Goal: Task Accomplishment & Management: Complete application form

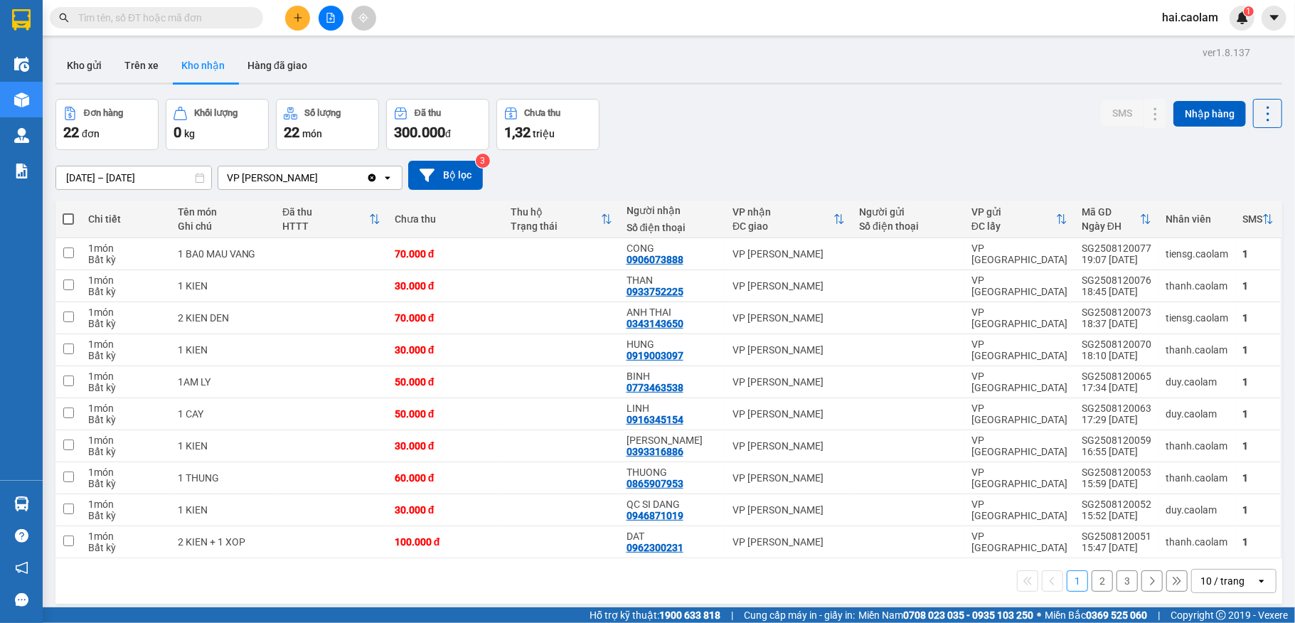
click at [213, 23] on input "text" at bounding box center [162, 18] width 168 height 16
click at [297, 23] on button at bounding box center [297, 18] width 25 height 25
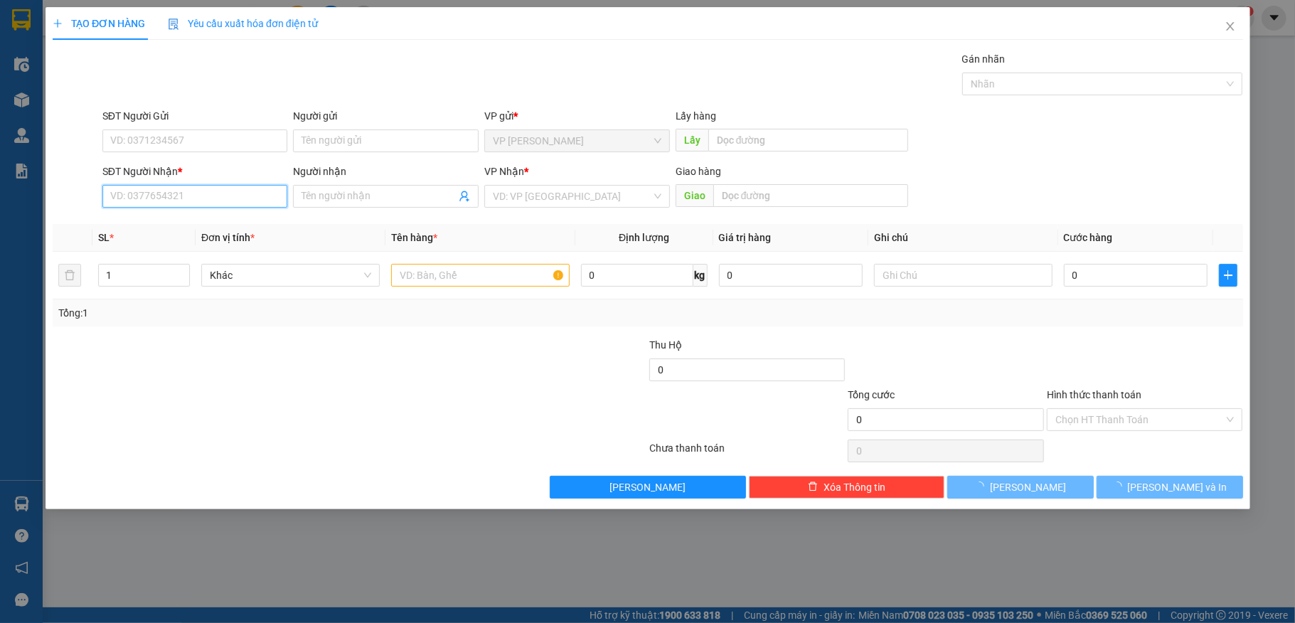
click at [205, 191] on input "SĐT Người Nhận *" at bounding box center [195, 196] width 186 height 23
type input "0903652112"
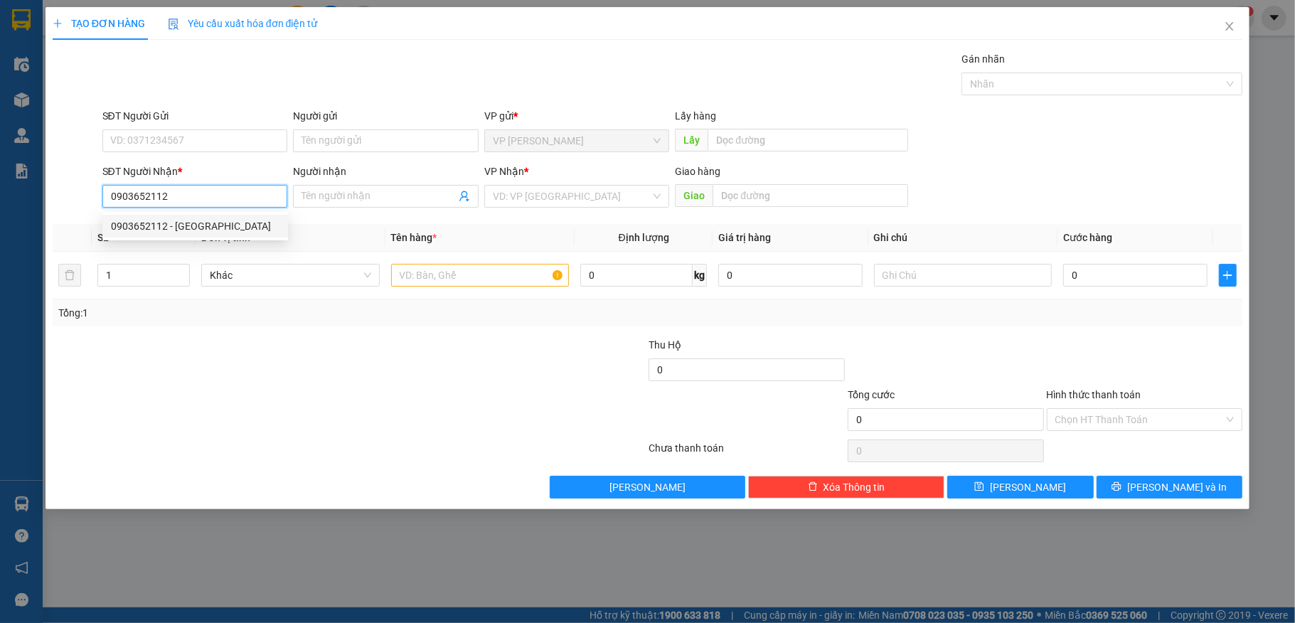
click at [211, 219] on div "0903652112 - [GEOGRAPHIC_DATA]" at bounding box center [195, 226] width 169 height 16
type input "Thuận"
type input "0903652112"
click at [442, 271] on input "text" at bounding box center [480, 275] width 179 height 23
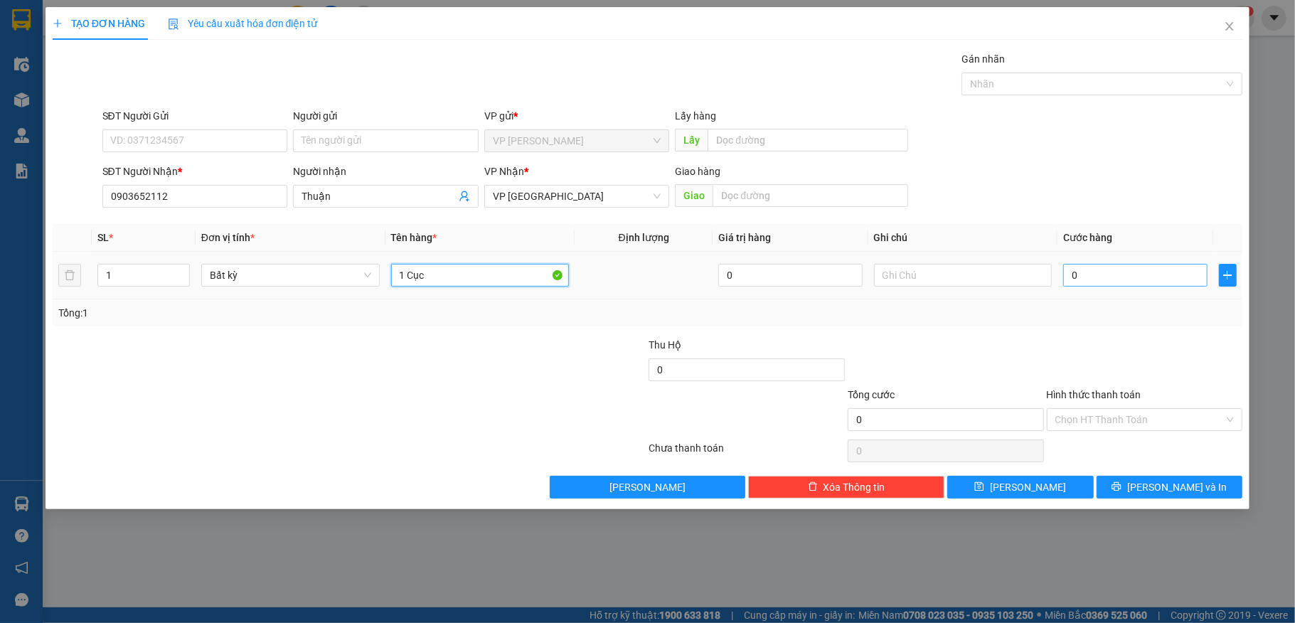
type input "1 Cục"
click at [1145, 286] on input "0" at bounding box center [1135, 275] width 144 height 23
type input "30"
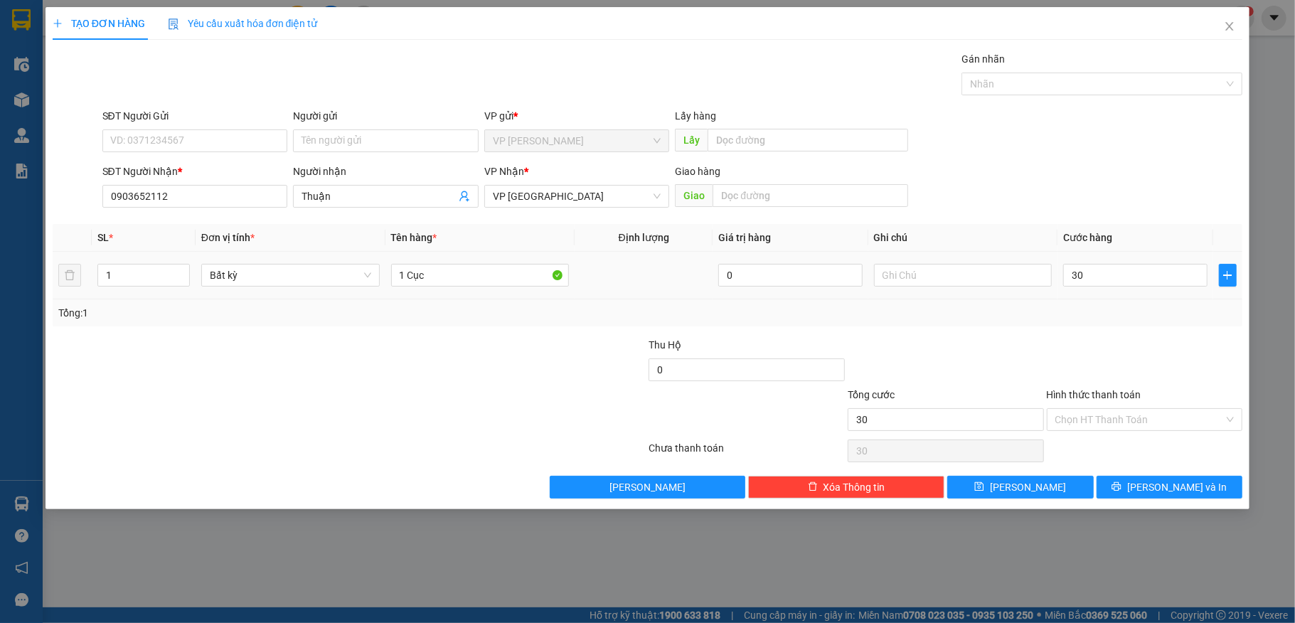
click at [1160, 367] on div at bounding box center [1145, 362] width 199 height 50
type input "30.000"
drag, startPoint x: 1148, startPoint y: 341, endPoint x: 1148, endPoint y: 414, distance: 72.6
click at [1148, 356] on div at bounding box center [1145, 362] width 199 height 50
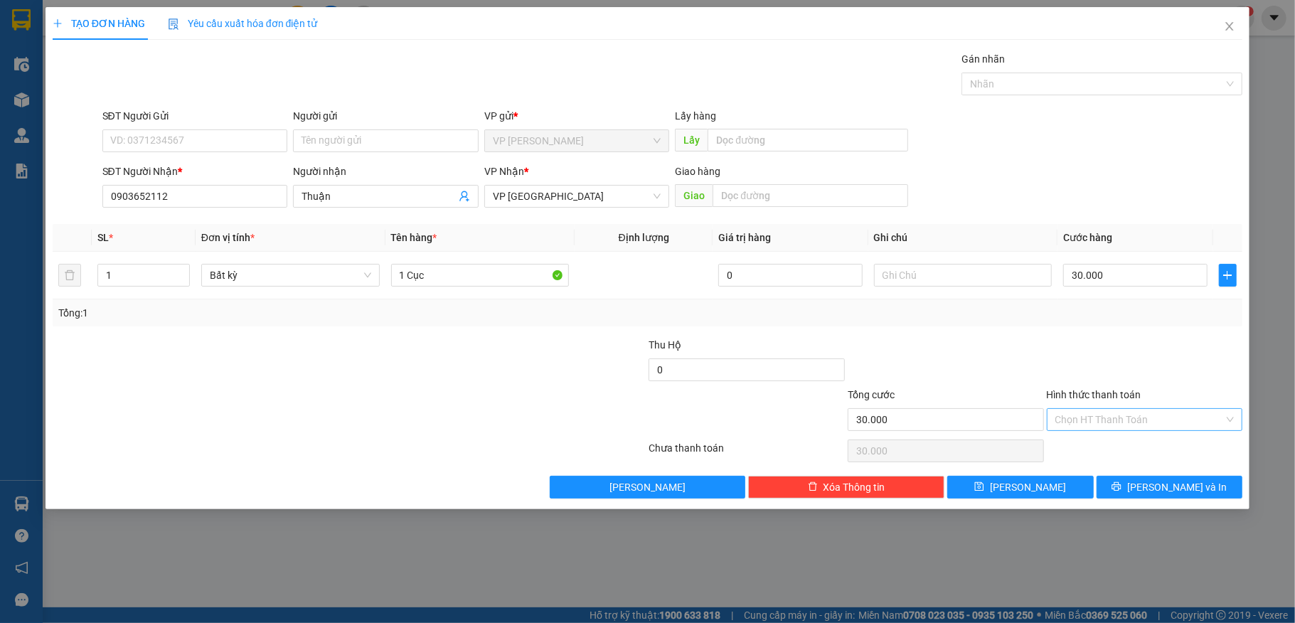
click at [1147, 416] on input "Hình thức thanh toán" at bounding box center [1140, 419] width 169 height 21
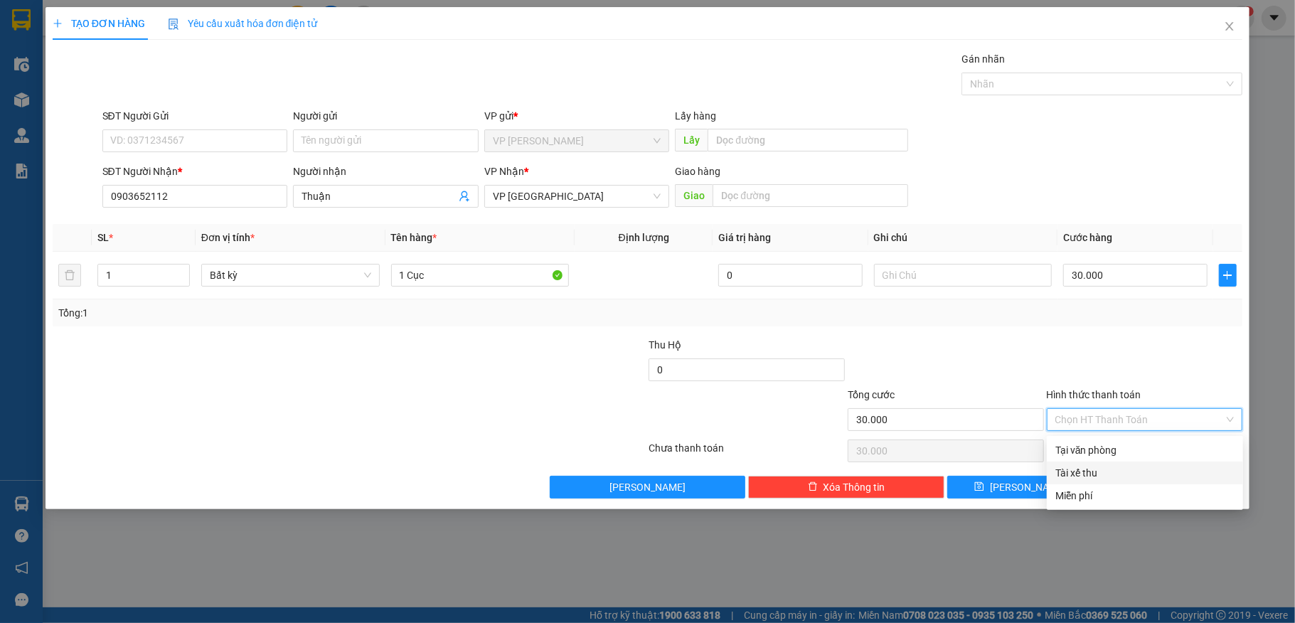
click at [1116, 456] on div "Tại văn phòng" at bounding box center [1145, 450] width 179 height 16
type input "0"
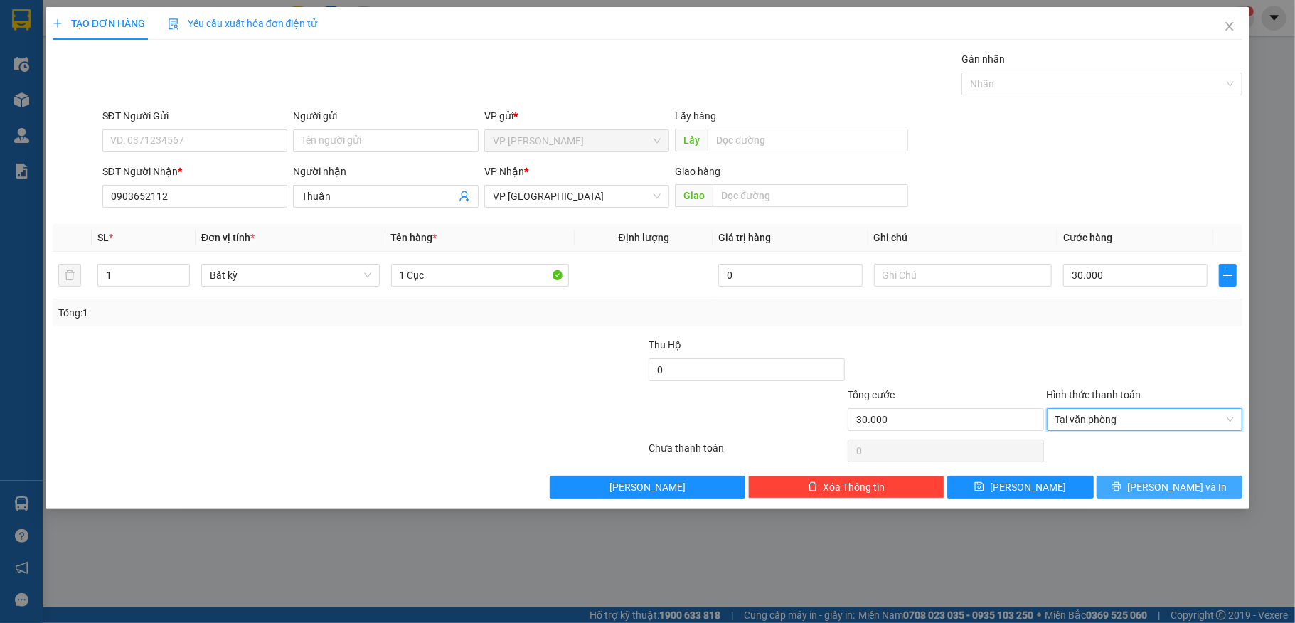
click at [1124, 481] on button "[PERSON_NAME] và In" at bounding box center [1170, 487] width 147 height 23
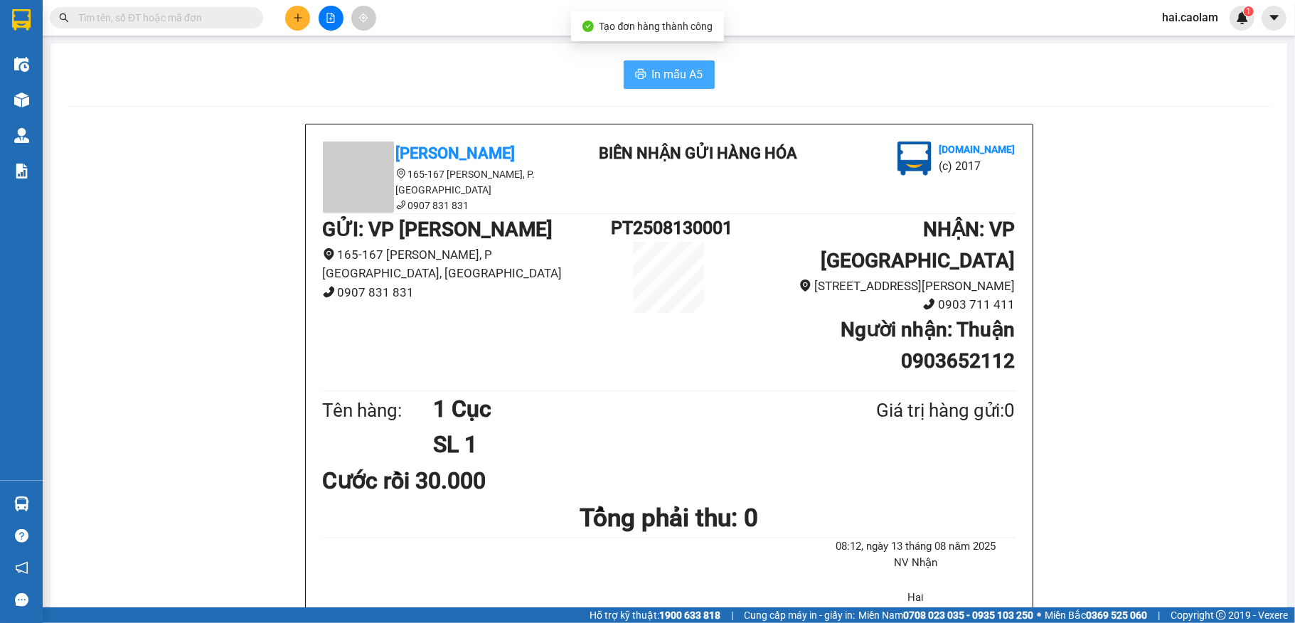
click at [643, 67] on button "In mẫu A5" at bounding box center [669, 74] width 91 height 28
click at [163, 21] on input "text" at bounding box center [162, 18] width 168 height 16
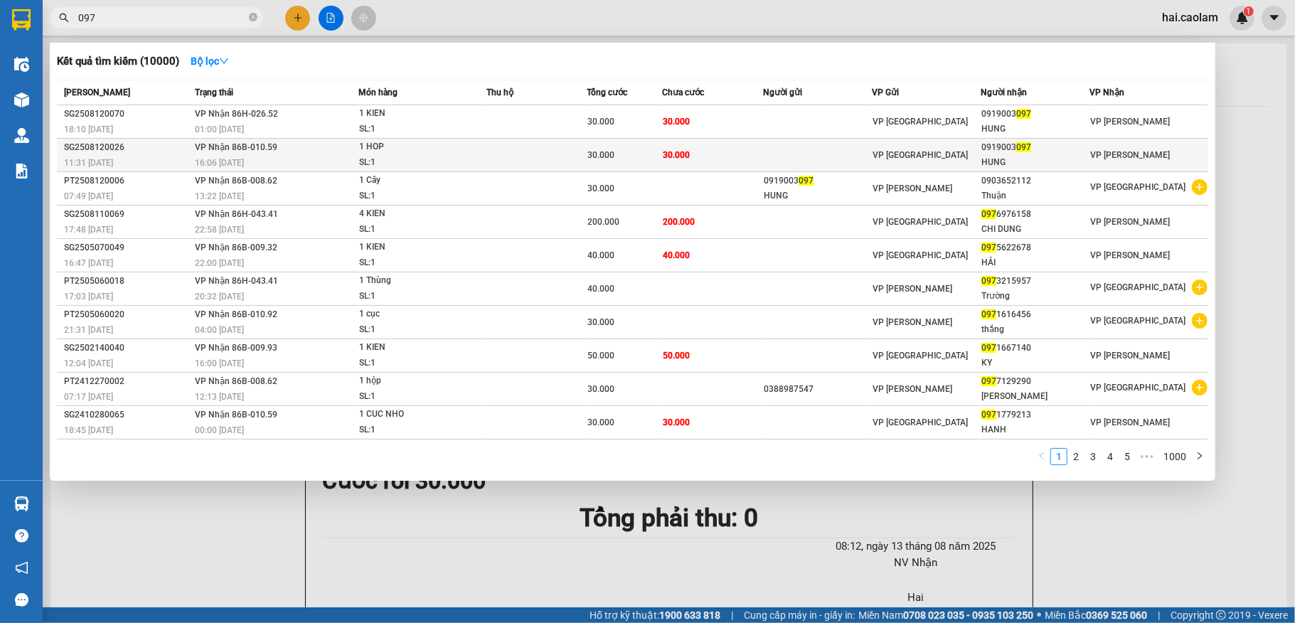
type input "097"
click at [695, 157] on td "30.000" at bounding box center [712, 155] width 100 height 33
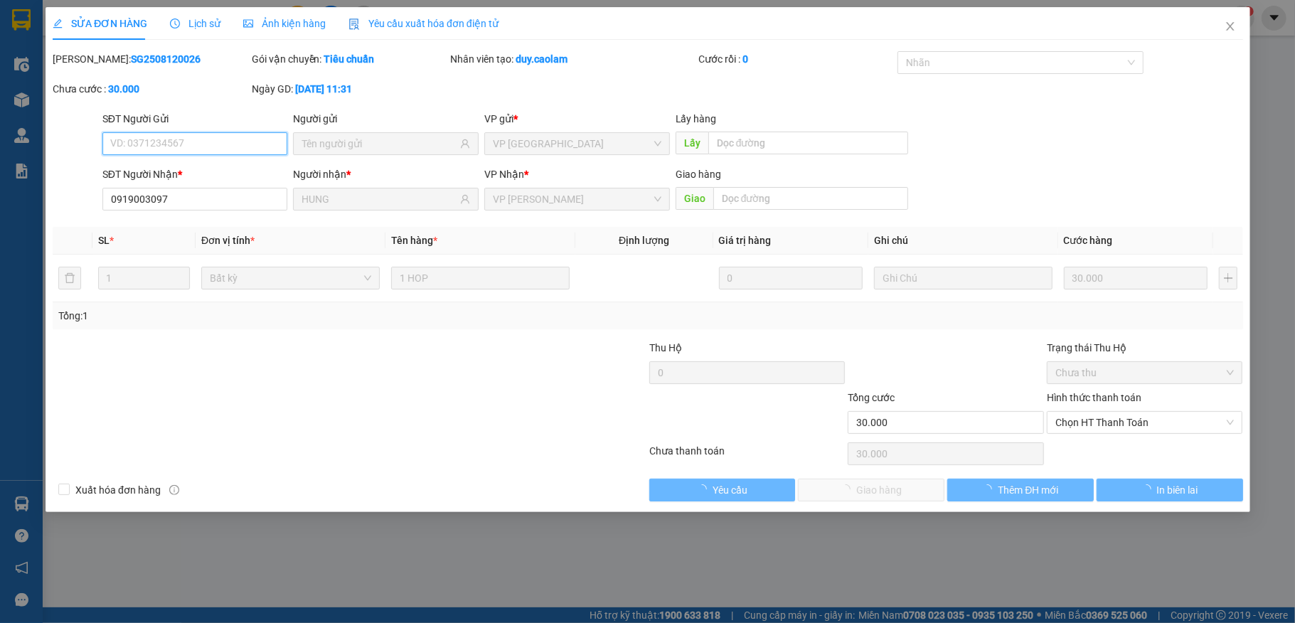
type input "0919003097"
type input "HUNG"
type input "30.000"
click at [1132, 425] on span "Chọn HT Thanh Toán" at bounding box center [1145, 422] width 179 height 21
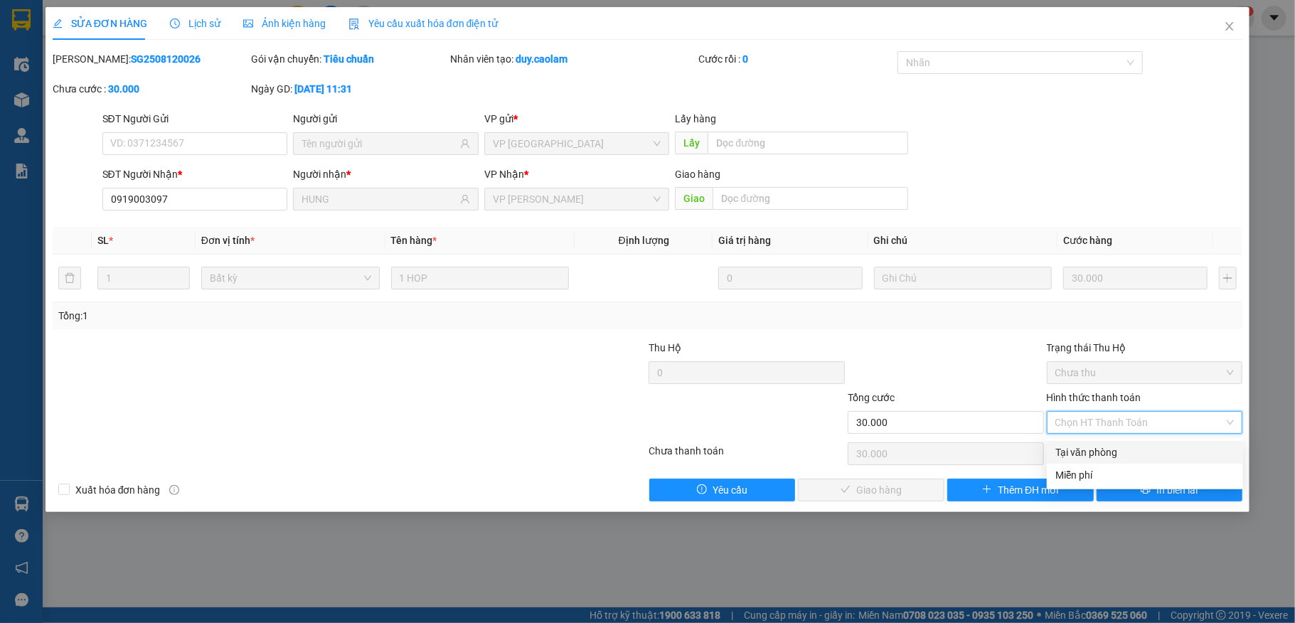
click at [1120, 447] on div "Tại văn phòng" at bounding box center [1145, 453] width 179 height 16
type input "0"
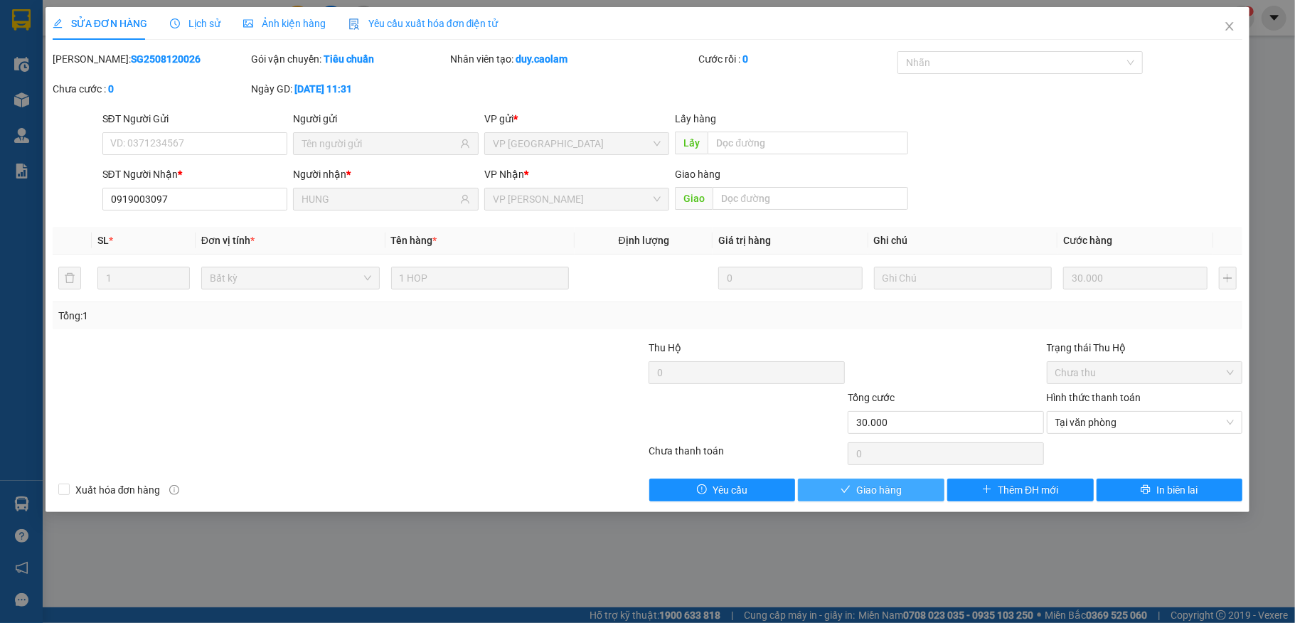
click at [911, 487] on button "Giao hàng" at bounding box center [871, 490] width 147 height 23
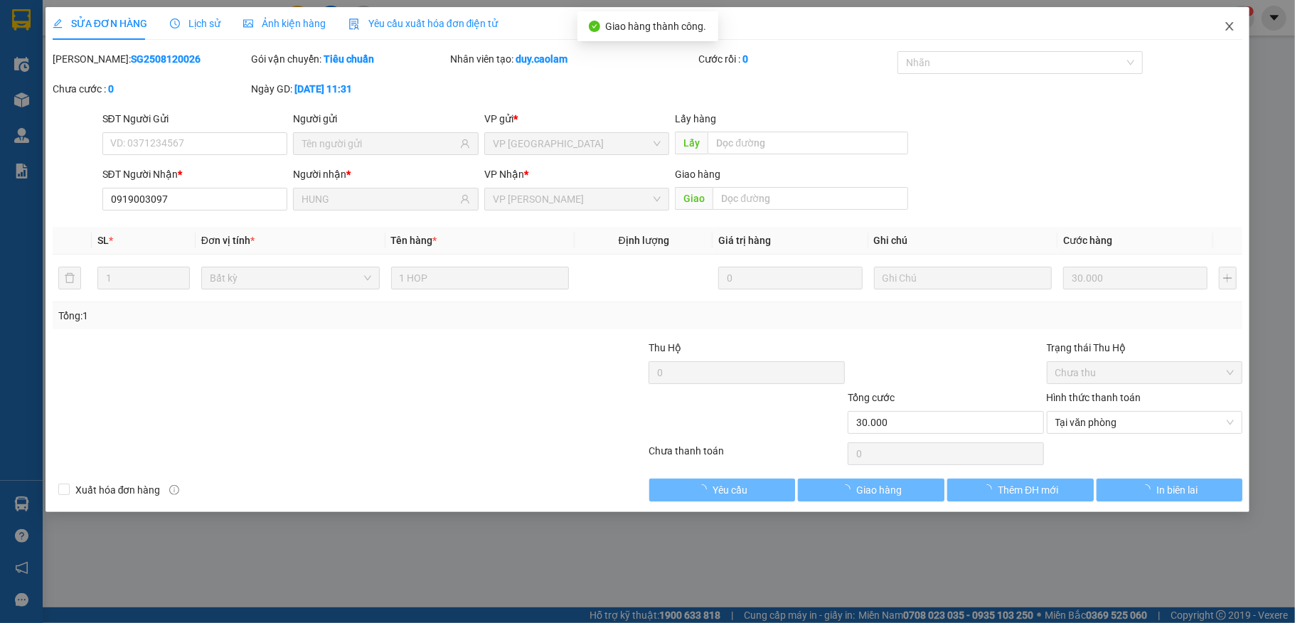
click at [1234, 27] on icon "close" at bounding box center [1229, 26] width 11 height 11
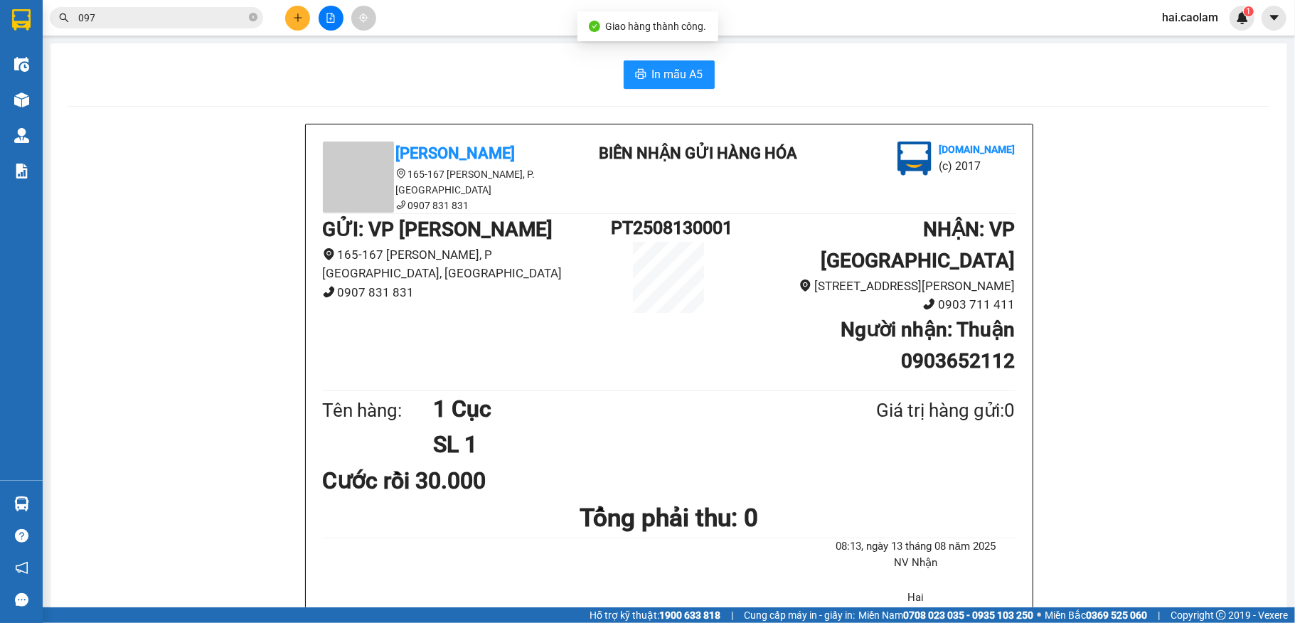
click at [203, 23] on input "097" at bounding box center [162, 18] width 168 height 16
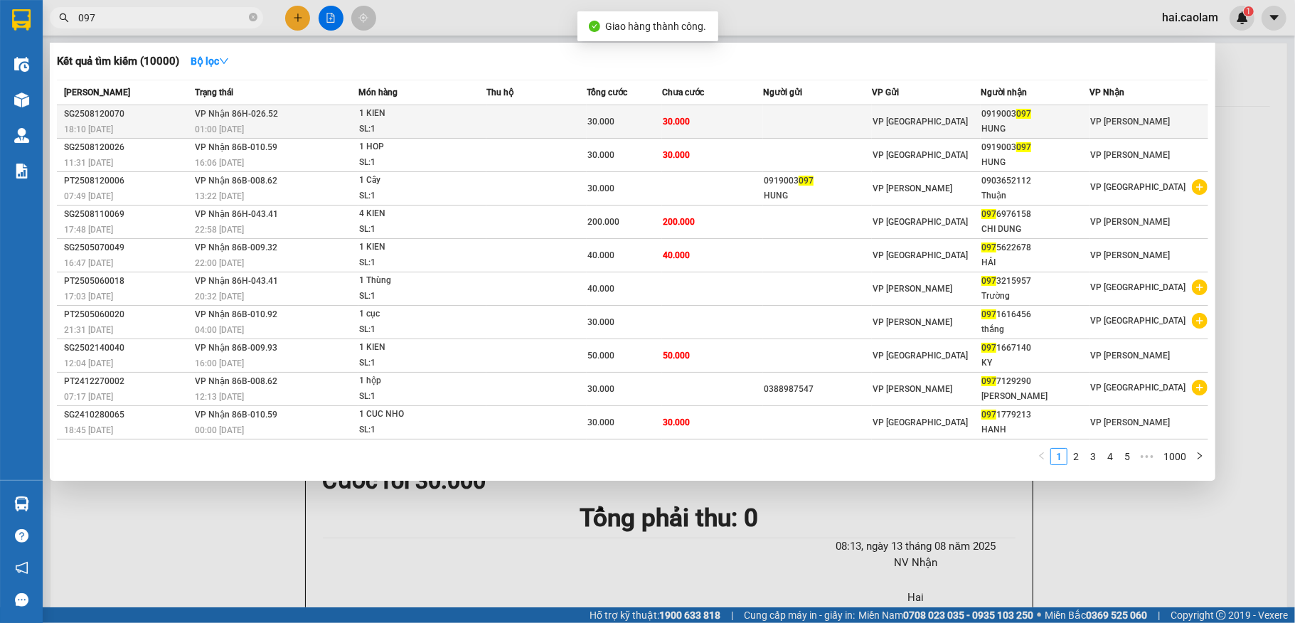
click at [741, 124] on td "30.000" at bounding box center [712, 121] width 100 height 33
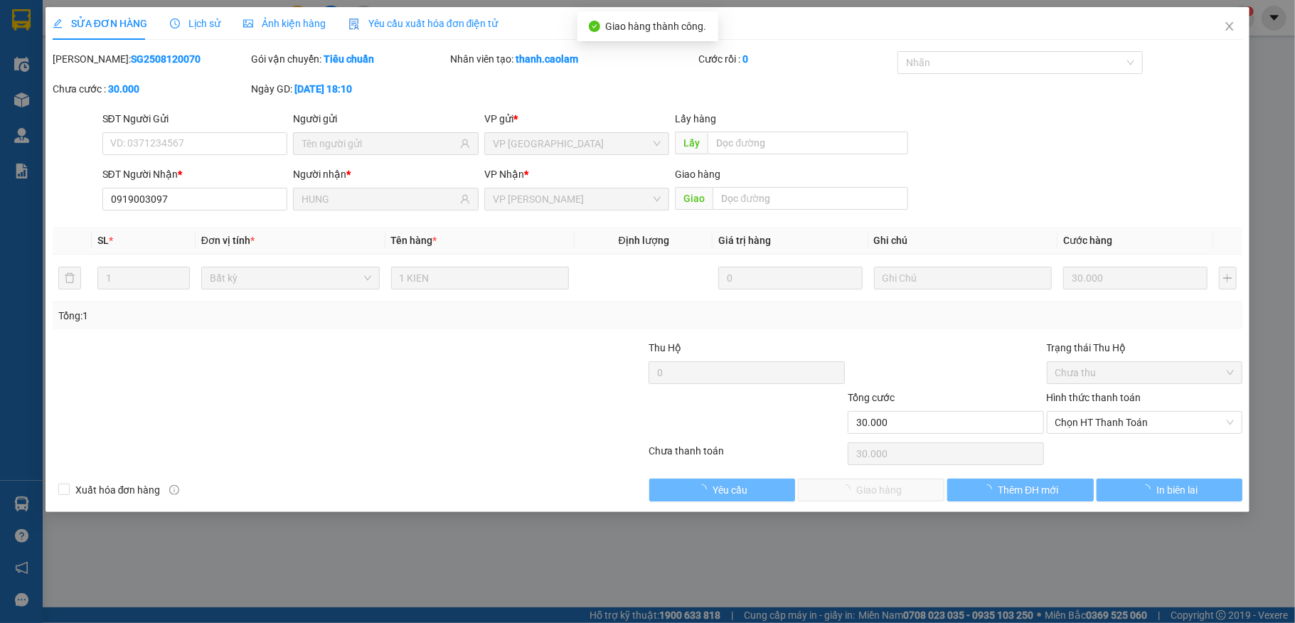
type input "0919003097"
type input "HUNG"
type input "30.000"
click at [1108, 424] on span "Chọn HT Thanh Toán" at bounding box center [1145, 422] width 179 height 21
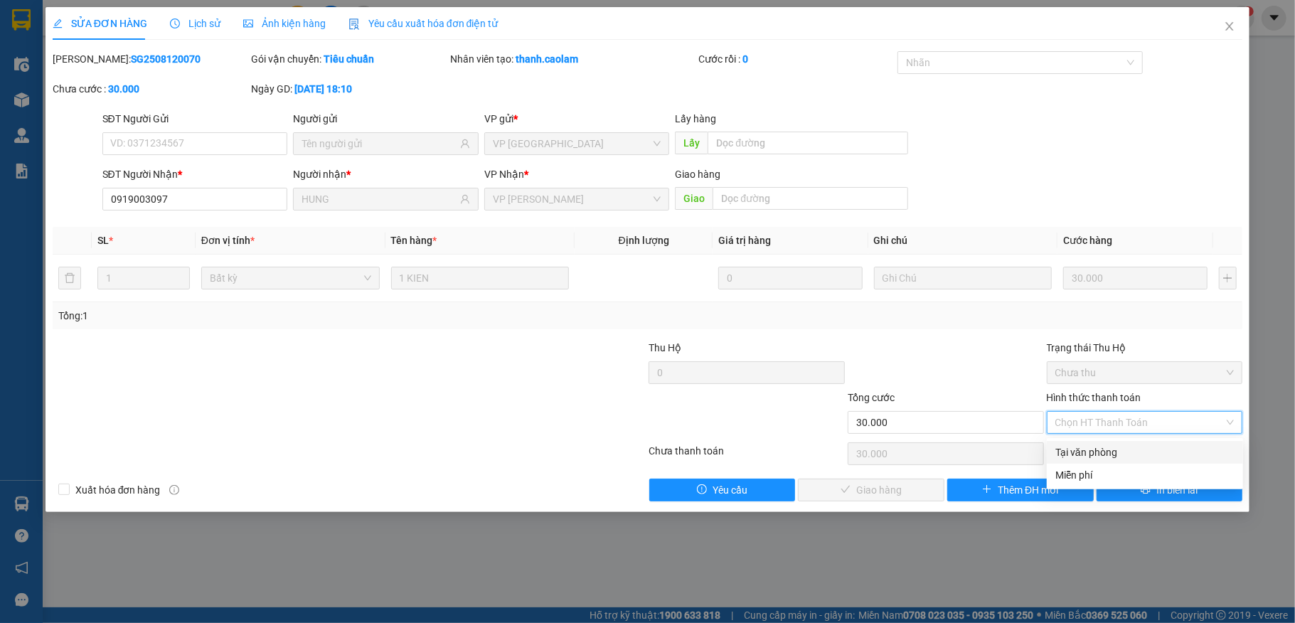
click at [1104, 441] on div "Tại văn phòng" at bounding box center [1145, 452] width 196 height 23
type input "0"
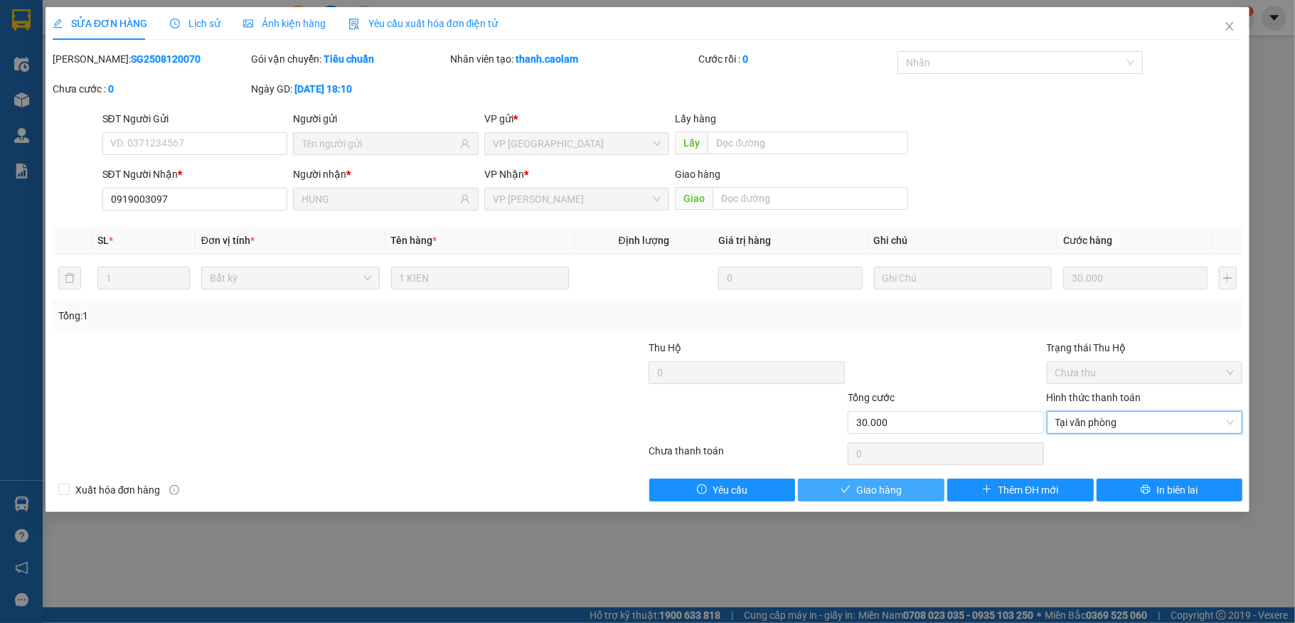
click at [886, 490] on span "Giao hàng" at bounding box center [879, 490] width 46 height 16
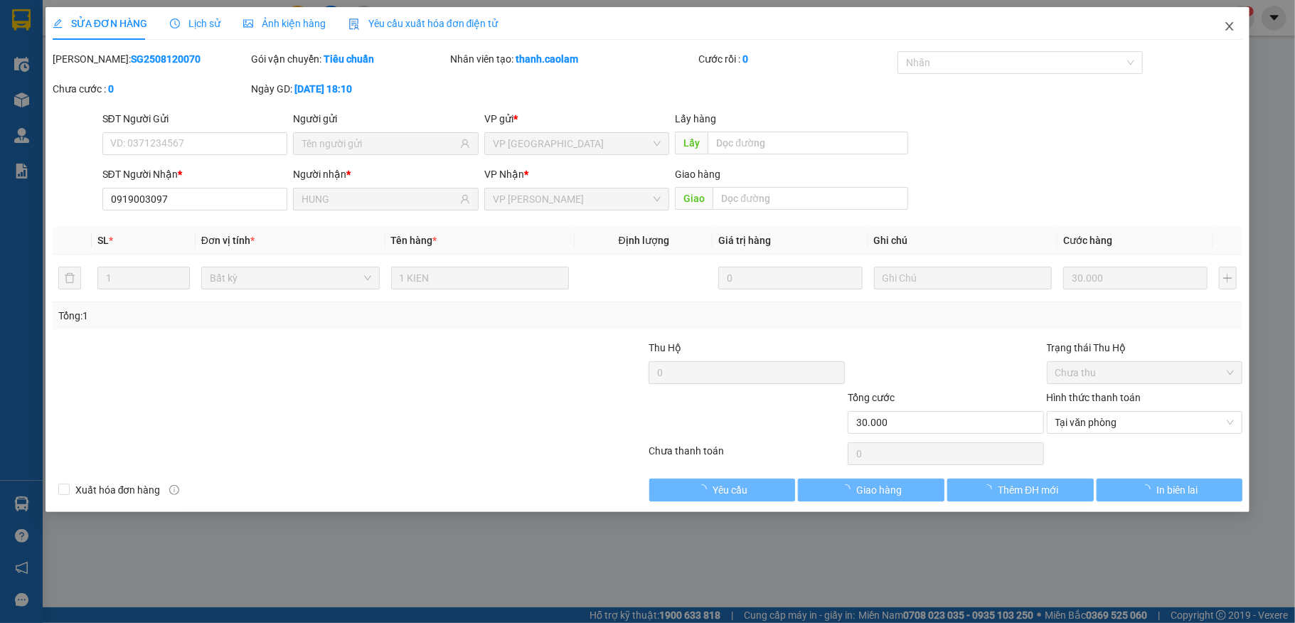
click at [1235, 32] on icon "close" at bounding box center [1229, 26] width 11 height 11
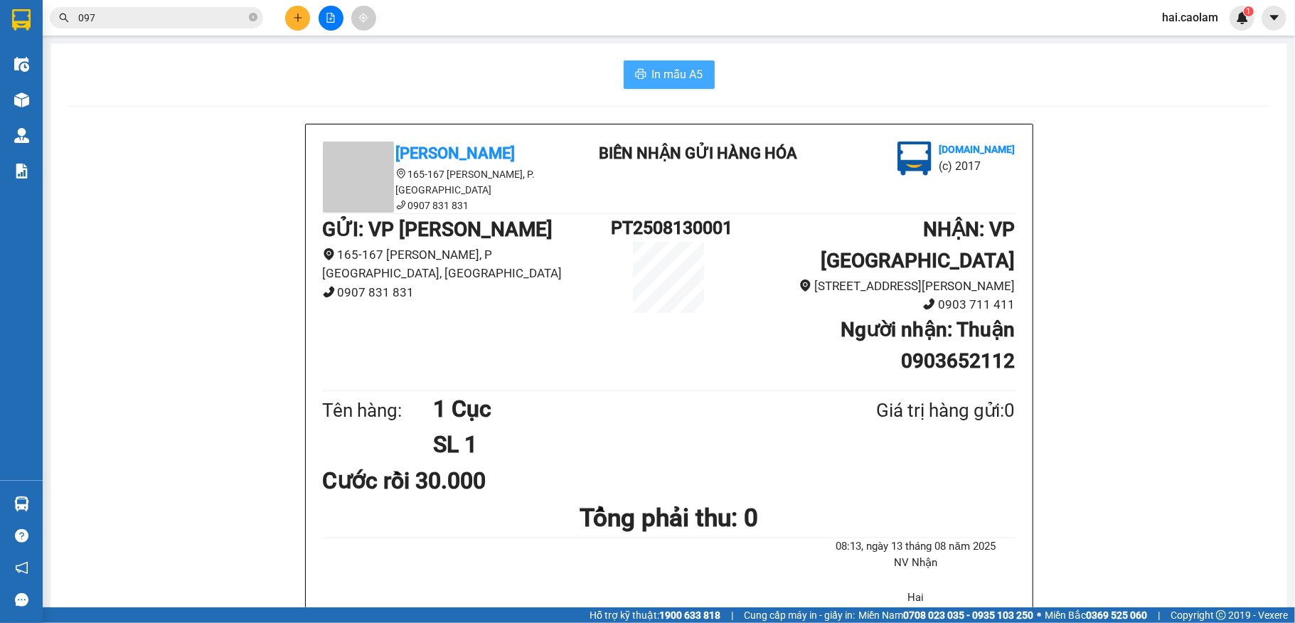
click at [691, 68] on span "In mẫu A5" at bounding box center [677, 74] width 51 height 18
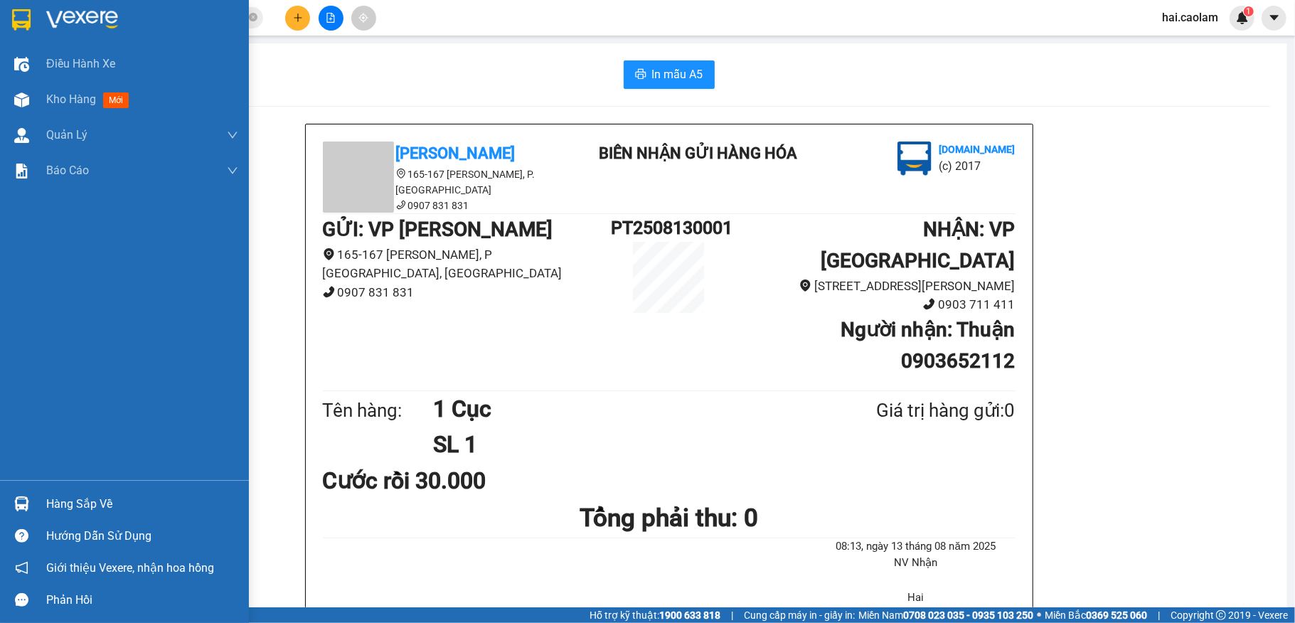
drag, startPoint x: 24, startPoint y: 98, endPoint x: 248, endPoint y: 255, distance: 273.3
click at [24, 98] on img at bounding box center [21, 99] width 15 height 15
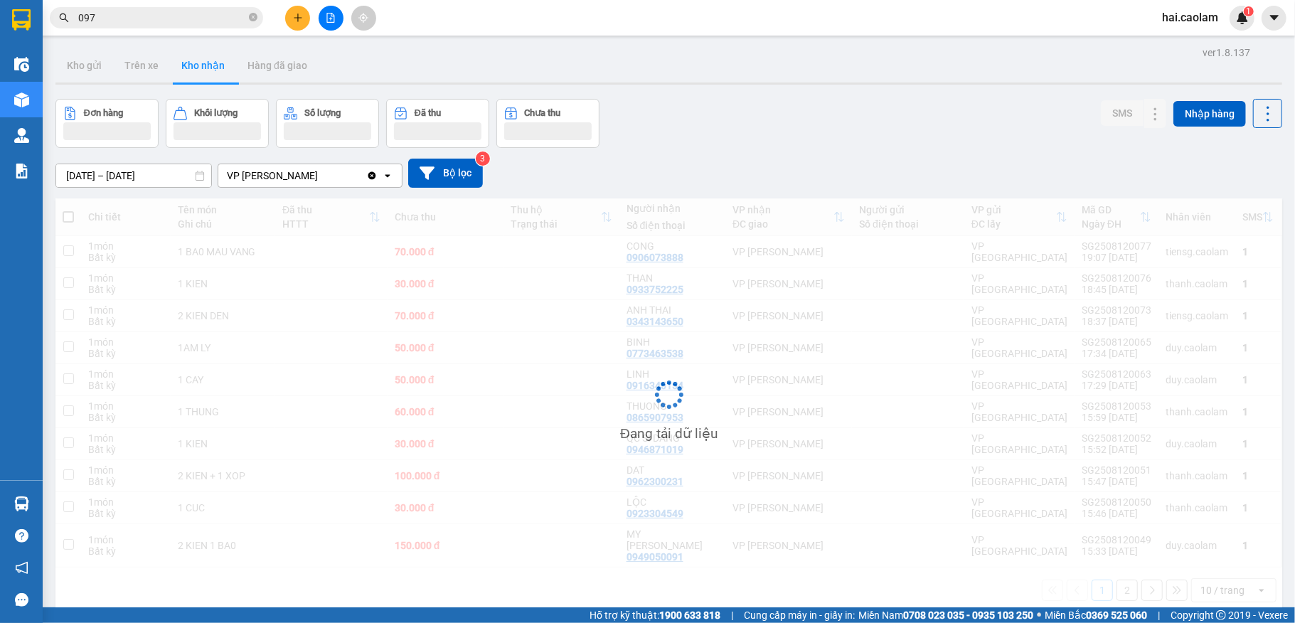
drag, startPoint x: 475, startPoint y: 55, endPoint x: 465, endPoint y: 57, distance: 10.1
click at [465, 57] on div "Kho gửi Trên xe Kho nhận Hàng đã giao" at bounding box center [668, 67] width 1227 height 38
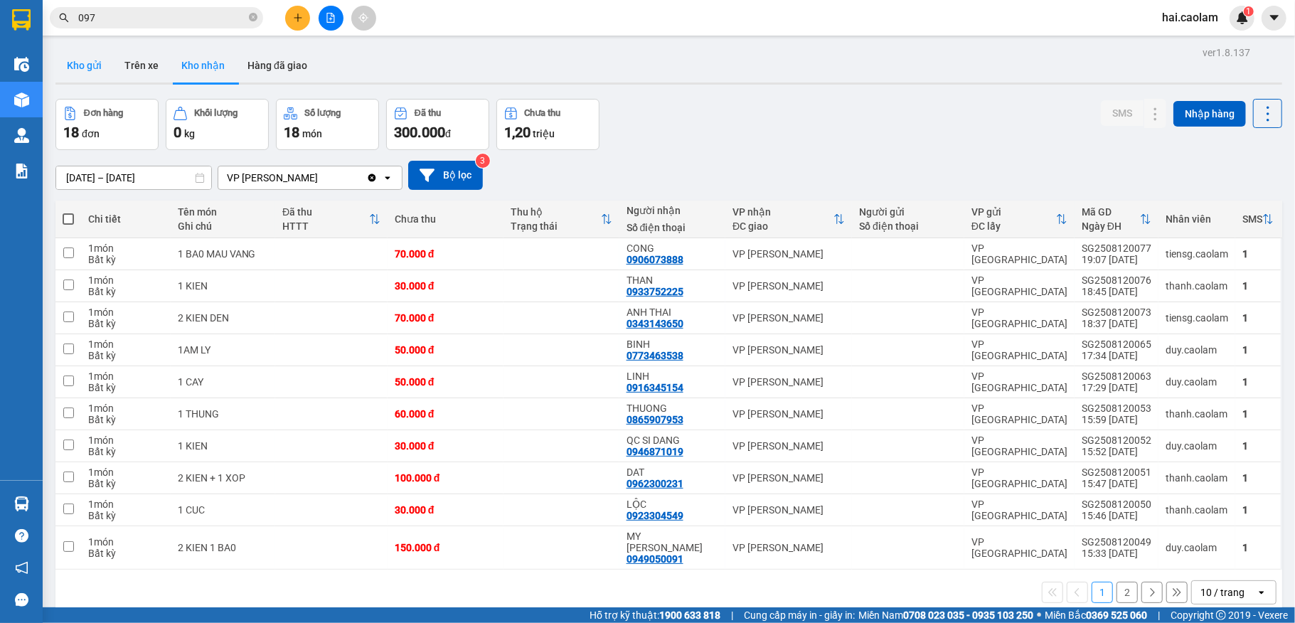
click at [83, 61] on button "Kho gửi" at bounding box center [84, 65] width 58 height 34
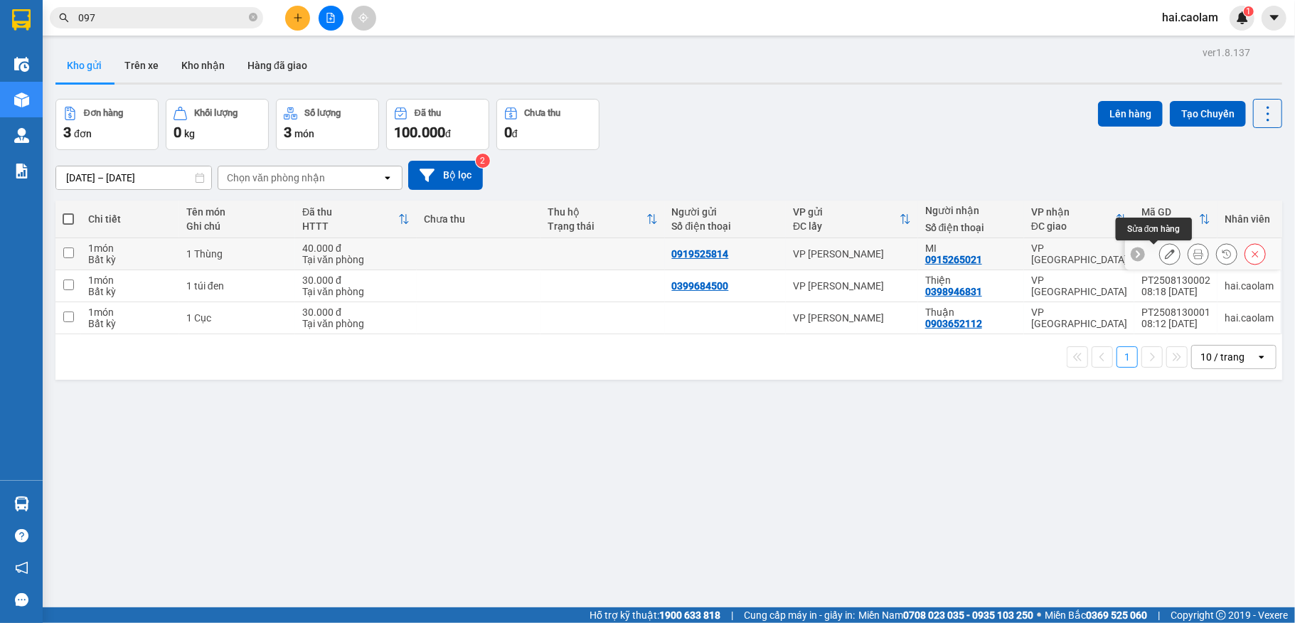
click at [1194, 253] on icon at bounding box center [1199, 254] width 10 height 10
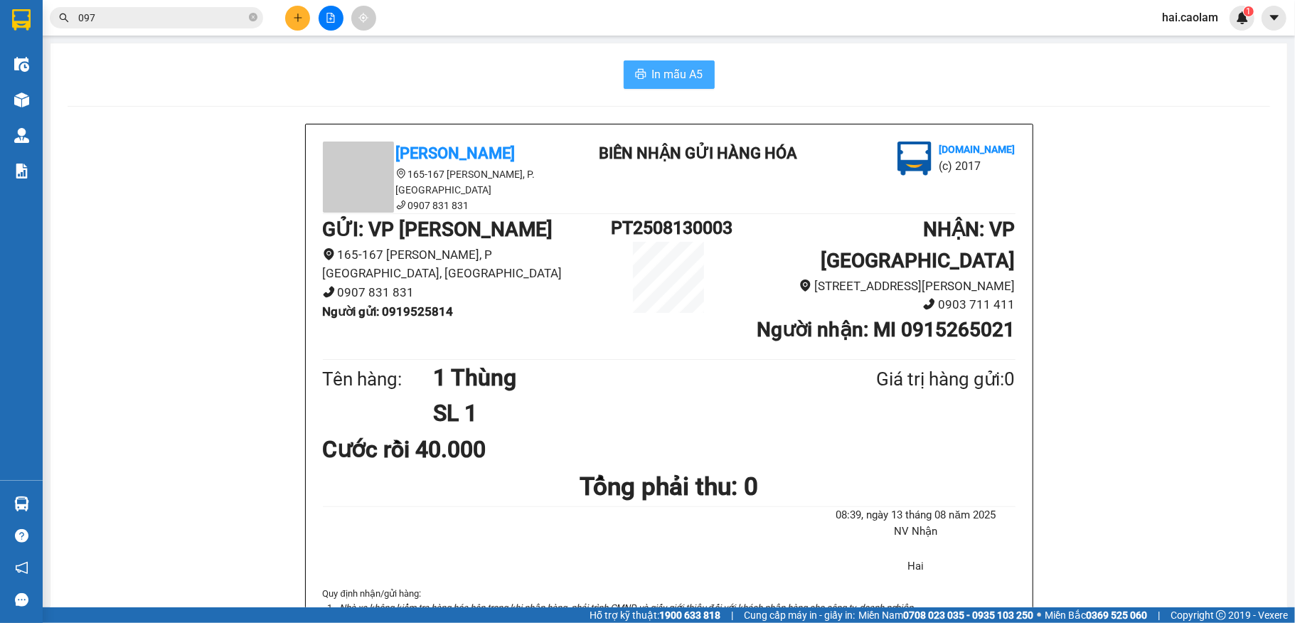
click at [655, 66] on span "In mẫu A5" at bounding box center [677, 74] width 51 height 18
